Goal: Task Accomplishment & Management: Manage account settings

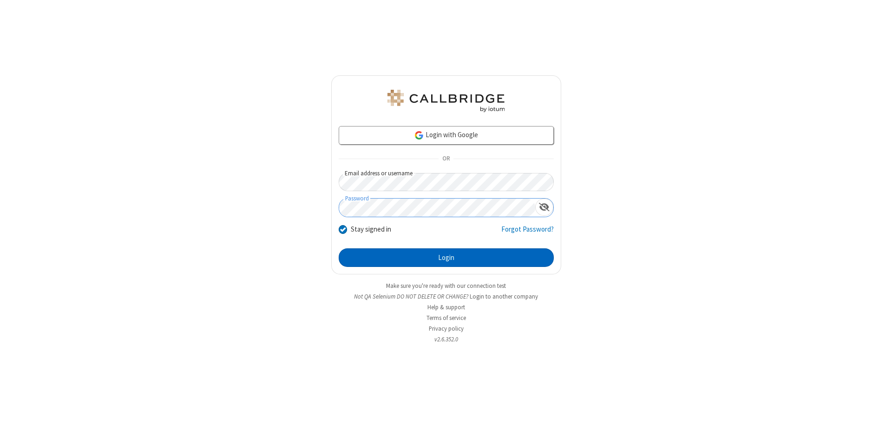
click at [446, 257] on button "Login" at bounding box center [446, 257] width 215 height 19
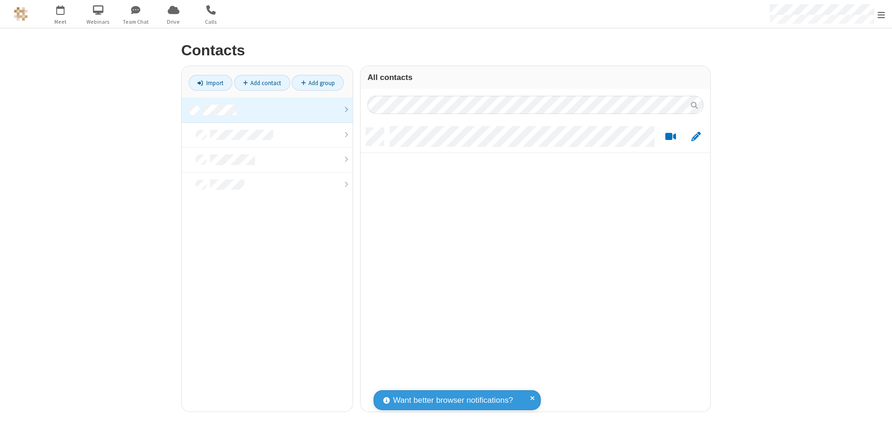
click at [267, 110] on link at bounding box center [267, 110] width 171 height 25
click at [262, 83] on link "Add contact" at bounding box center [262, 83] width 56 height 16
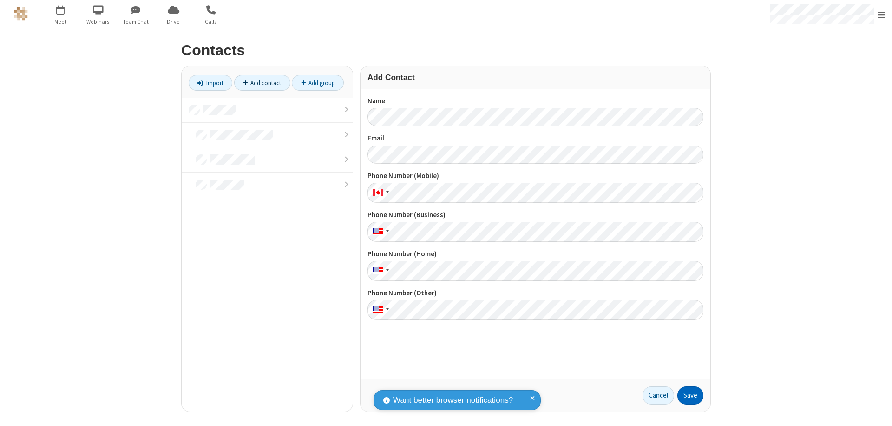
click at [690, 395] on button "Save" at bounding box center [690, 395] width 26 height 19
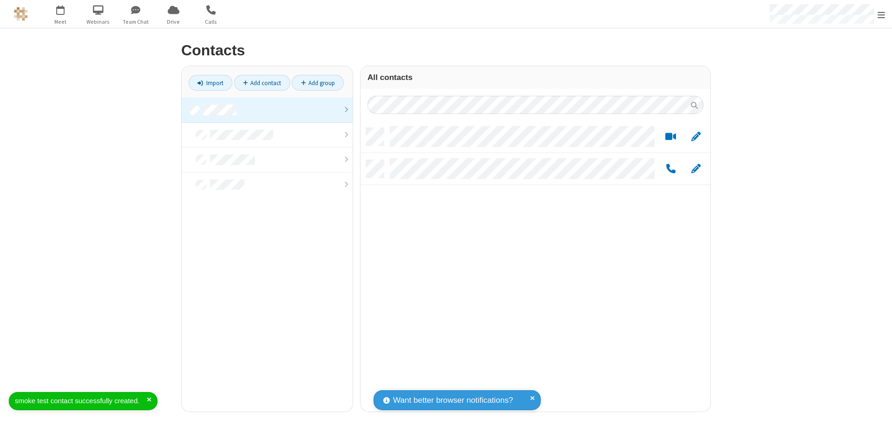
scroll to position [283, 343]
